Goal: Task Accomplishment & Management: Manage account settings

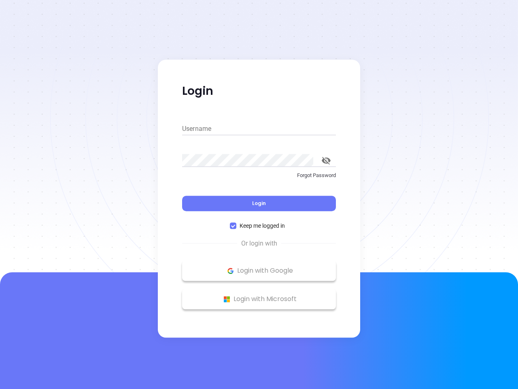
click at [259, 194] on div "Login" at bounding box center [259, 198] width 154 height 25
click at [259, 129] on input "Username" at bounding box center [259, 128] width 154 height 13
click at [326, 160] on icon "toggle password visibility" at bounding box center [326, 161] width 9 height 8
click at [259, 203] on span "Login" at bounding box center [259, 203] width 14 height 7
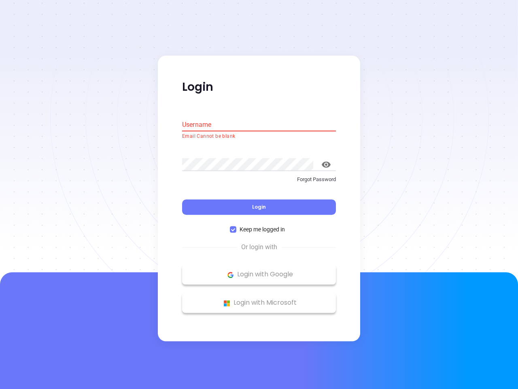
click at [259, 225] on span "Keep me logged in" at bounding box center [262, 229] width 52 height 9
click at [236, 226] on input "Keep me logged in" at bounding box center [233, 229] width 6 height 6
checkbox input "false"
click at [259, 270] on p "Login with Google" at bounding box center [259, 274] width 146 height 12
click at [259, 299] on p "Login with Microsoft" at bounding box center [259, 303] width 146 height 12
